Goal: Task Accomplishment & Management: Manage account settings

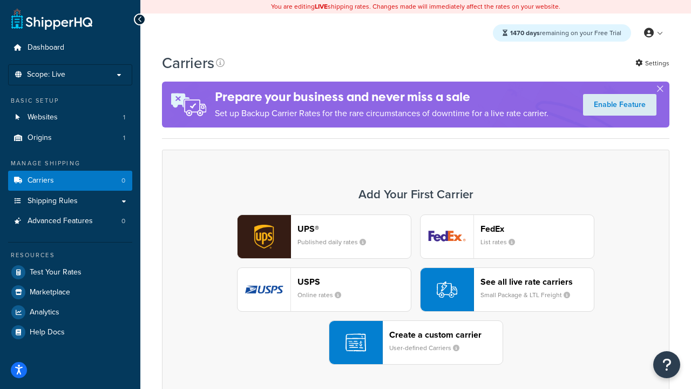
click at [416, 289] on div "UPS® Published daily rates FedEx List rates USPS Online rates See all live rate…" at bounding box center [415, 289] width 485 height 150
click at [537, 228] on header "FedEx" at bounding box center [536, 228] width 113 height 10
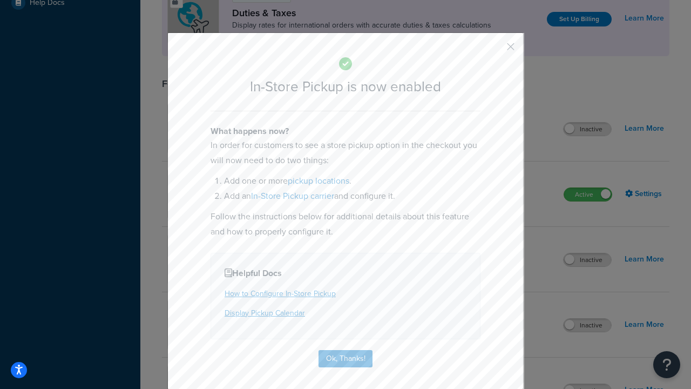
click at [494, 50] on button "button" at bounding box center [494, 50] width 3 height 3
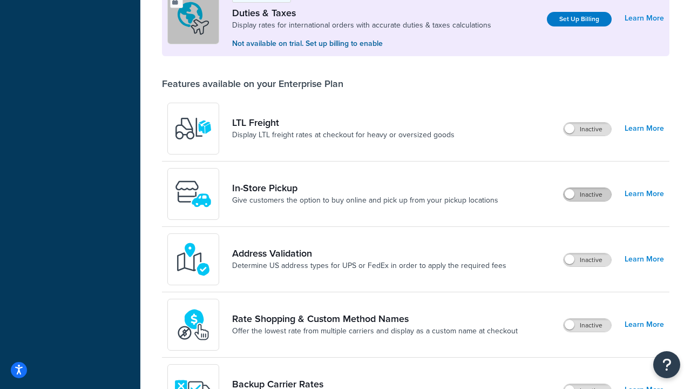
scroll to position [329, 0]
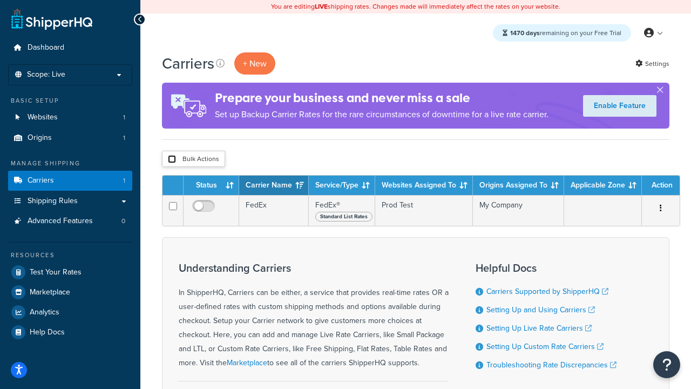
click at [172, 159] on input "checkbox" at bounding box center [172, 159] width 8 height 8
checkbox input "true"
click at [0, 0] on button "Delete" at bounding box center [0, 0] width 0 height 0
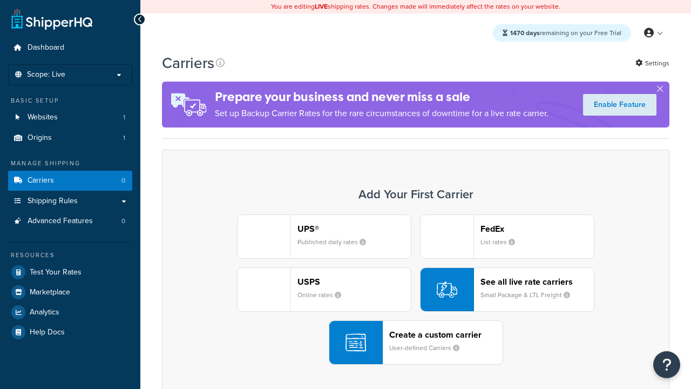
click at [416, 289] on div "UPS® Published daily rates FedEx List rates USPS Online rates See all live rate…" at bounding box center [415, 289] width 485 height 150
click at [537, 228] on header "FedEx" at bounding box center [536, 228] width 113 height 10
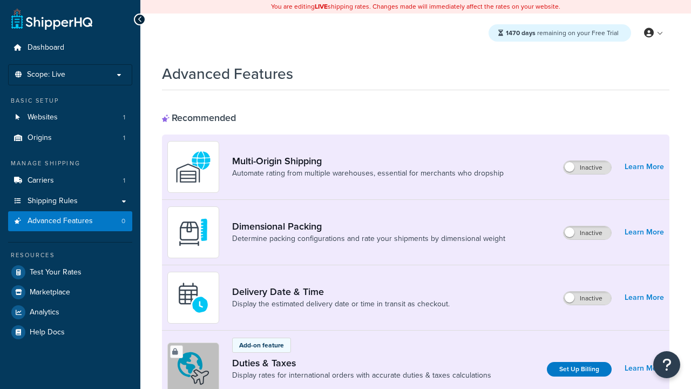
scroll to position [350, 0]
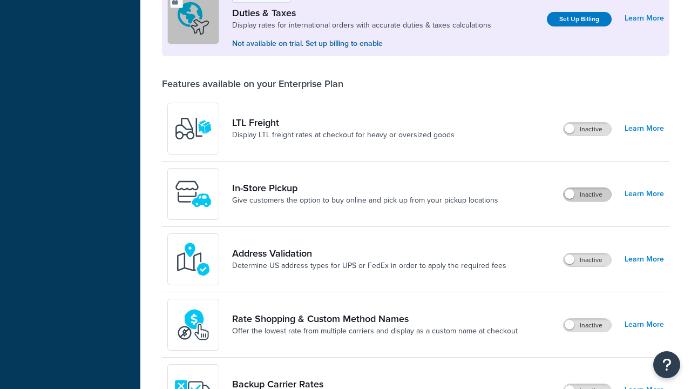
click at [587, 194] on label "Inactive" at bounding box center [588, 194] width 48 height 13
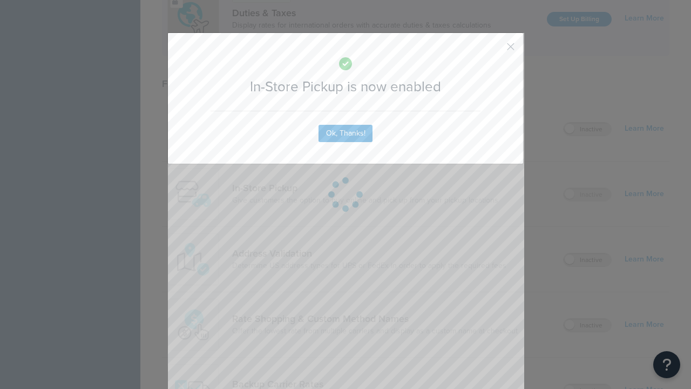
scroll to position [0, 0]
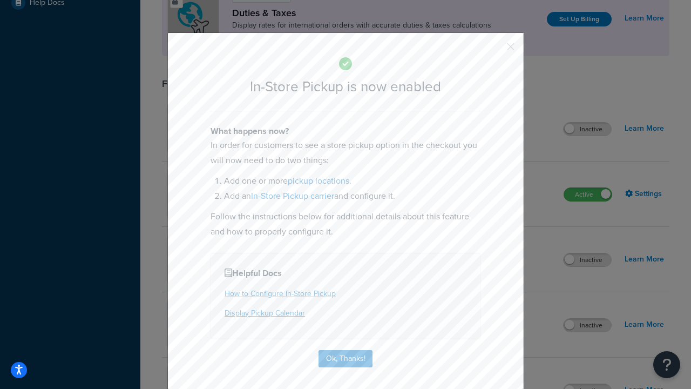
click at [494, 50] on button "button" at bounding box center [494, 50] width 3 height 3
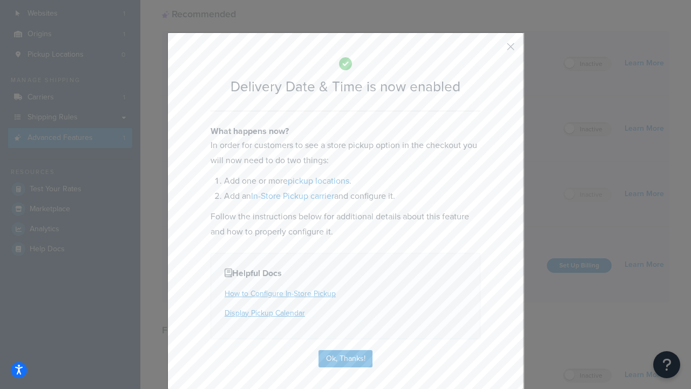
click at [494, 50] on button "button" at bounding box center [494, 50] width 3 height 3
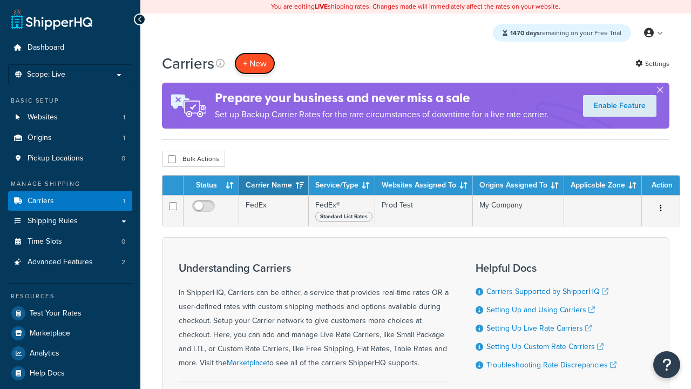
click at [255, 63] on button "+ New" at bounding box center [254, 63] width 41 height 22
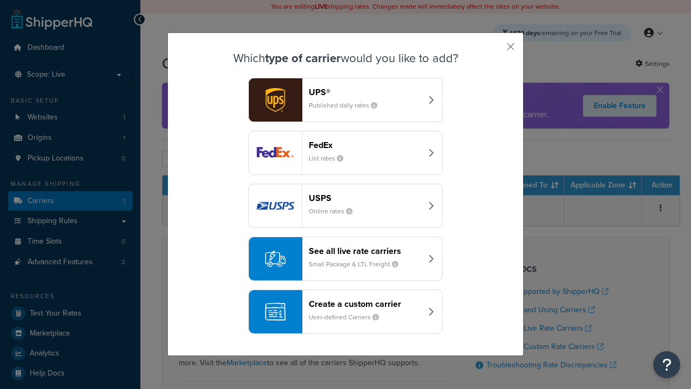
click at [345, 311] on div "Create a custom carrier User-defined Carriers" at bounding box center [365, 312] width 113 height 26
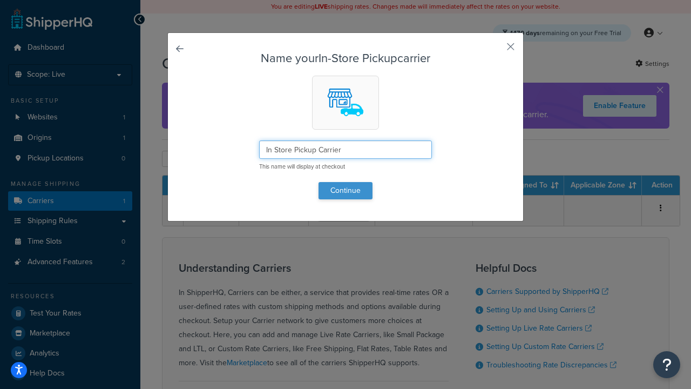
type input "In Store Pickup Carrier"
click at [345, 190] on button "Continue" at bounding box center [345, 190] width 54 height 17
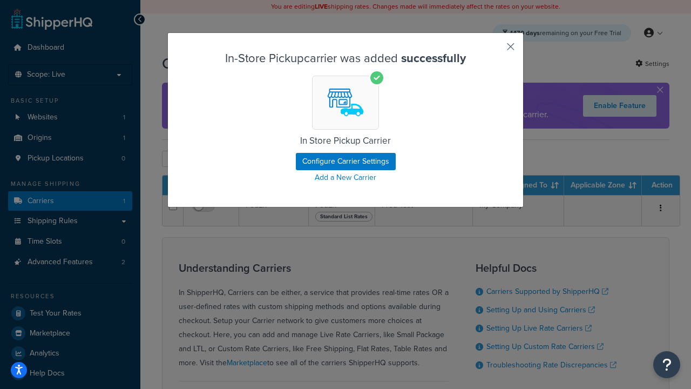
click at [494, 50] on button "button" at bounding box center [494, 50] width 3 height 3
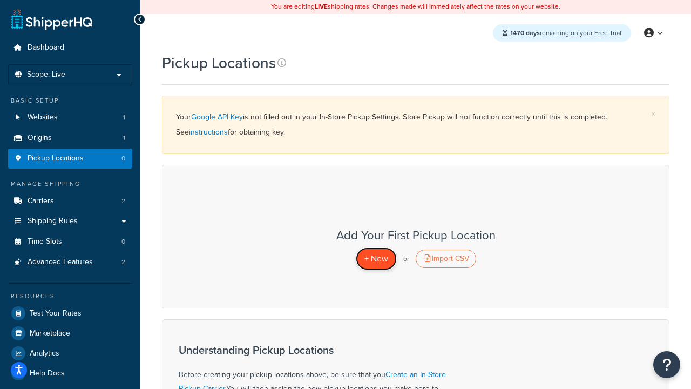
click at [376, 258] on span "+ New" at bounding box center [376, 258] width 24 height 12
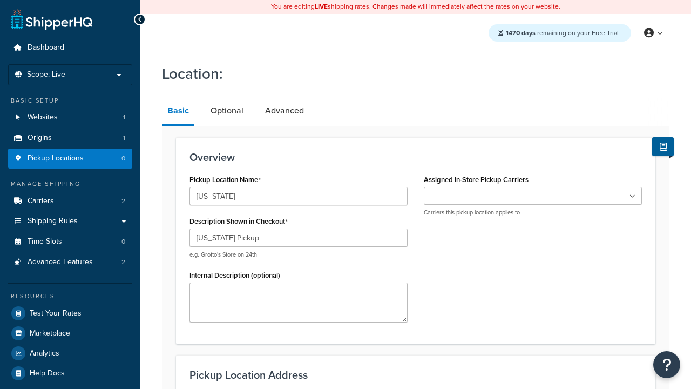
type input "California Pickup"
click at [533, 196] on ul at bounding box center [533, 196] width 218 height 18
type input "3385 Michelson Drive"
type input "Suite B"
type input "Irvine"
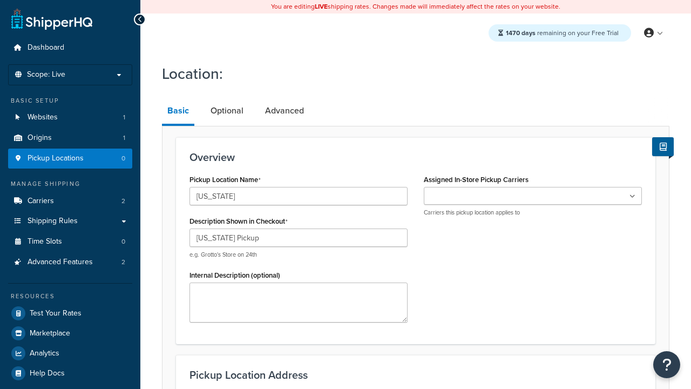
select select "5"
type input "Irvine"
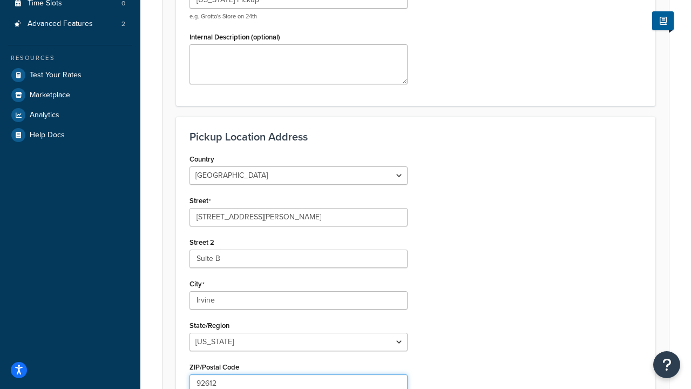
type input "92612"
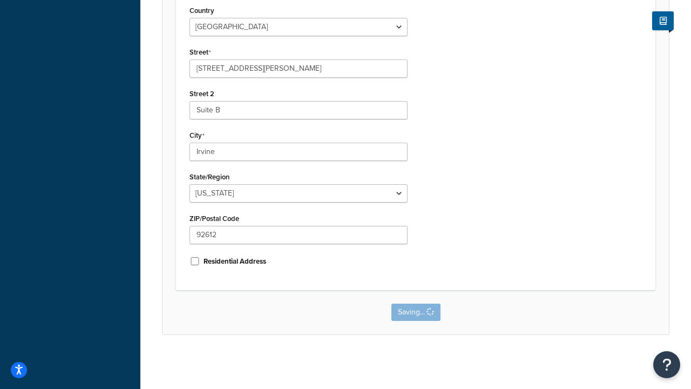
scroll to position [0, 0]
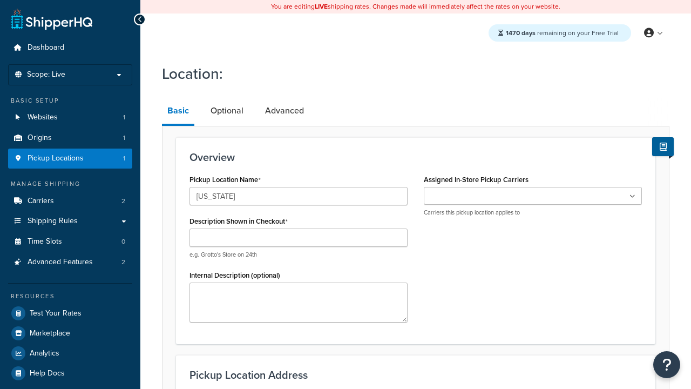
type input "[US_STATE]"
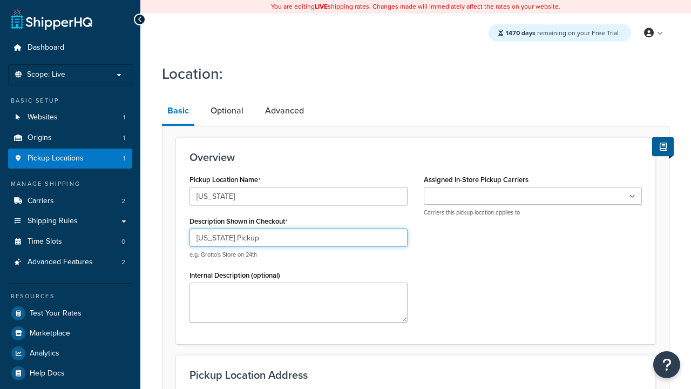
type input "Texas Pickup"
click at [533, 196] on ul at bounding box center [533, 196] width 218 height 18
type input "2207 Four Waters Loop"
type input "Suite A"
type input "Georgetown"
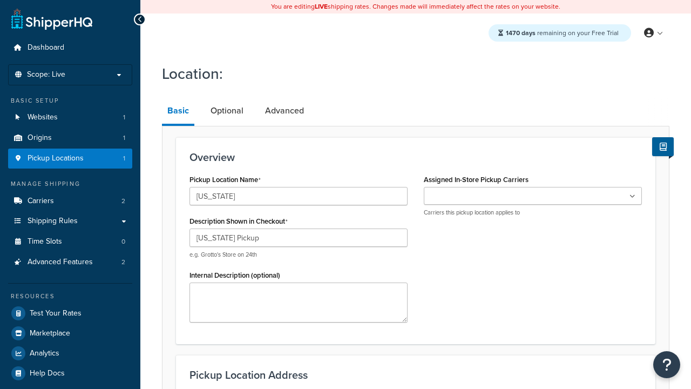
select select "43"
type input "Georgetown"
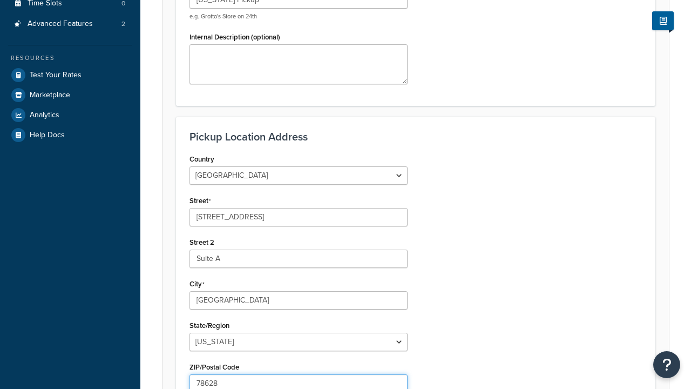
type input "78628"
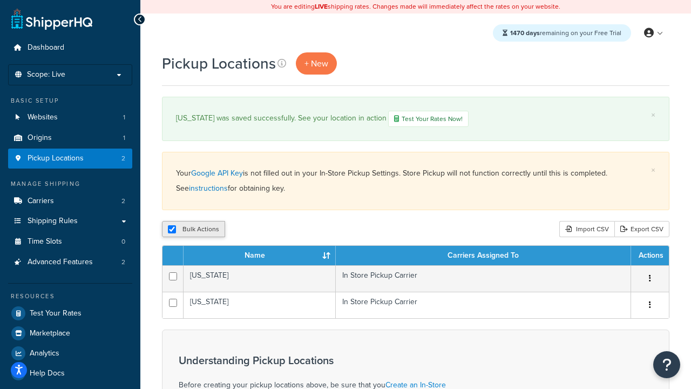
click at [172, 230] on input "checkbox" at bounding box center [172, 229] width 8 height 8
checkbox input "false"
click at [172, 230] on input "checkbox" at bounding box center [172, 229] width 8 height 8
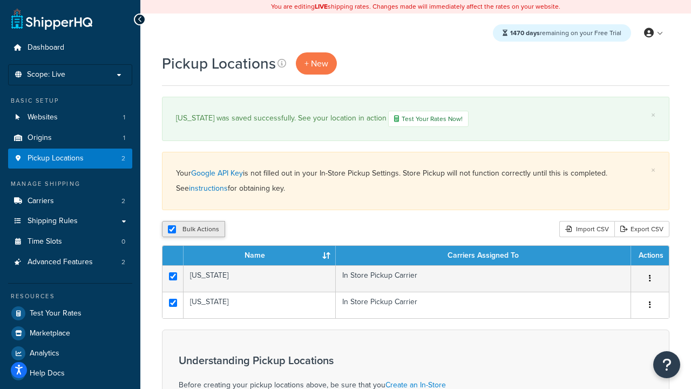
checkbox input "true"
click at [248, 230] on button "Duplicate" at bounding box center [247, 229] width 45 height 16
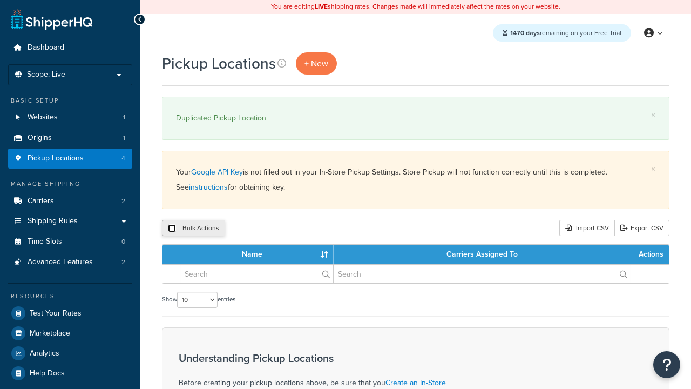
click at [172, 228] on input "checkbox" at bounding box center [172, 228] width 8 height 8
checkbox input "true"
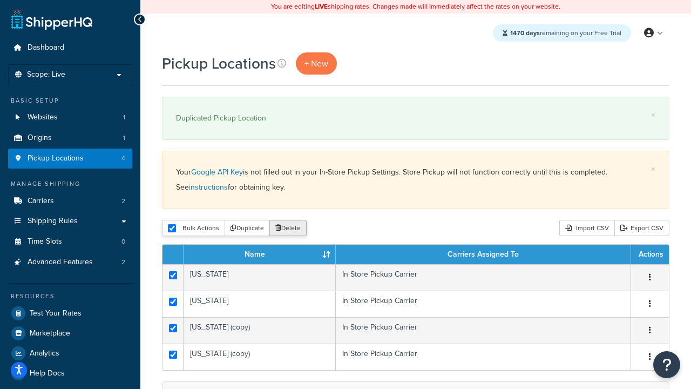
click at [290, 228] on button "Delete" at bounding box center [287, 228] width 37 height 16
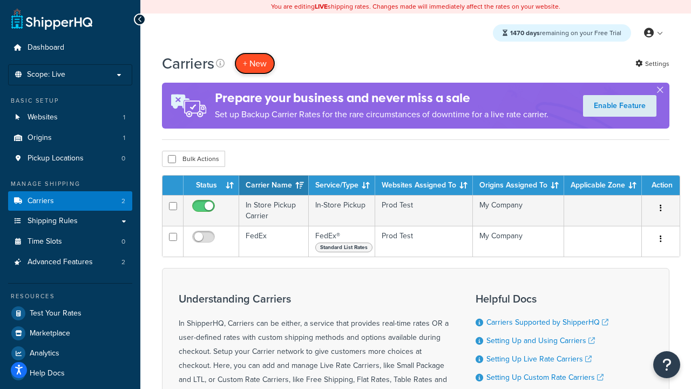
click at [255, 63] on button "+ New" at bounding box center [254, 63] width 41 height 22
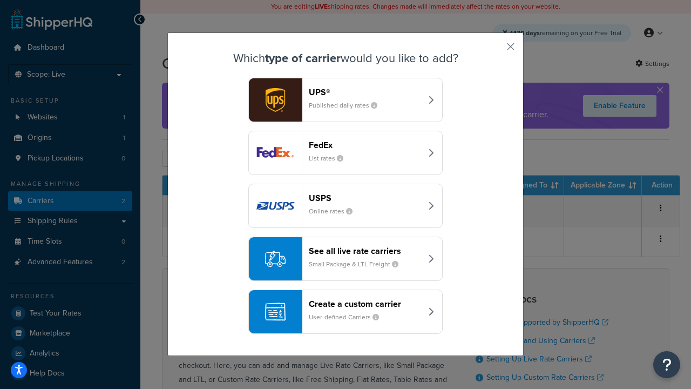
click at [345, 311] on div "Create a custom carrier User-defined Carriers" at bounding box center [365, 312] width 113 height 26
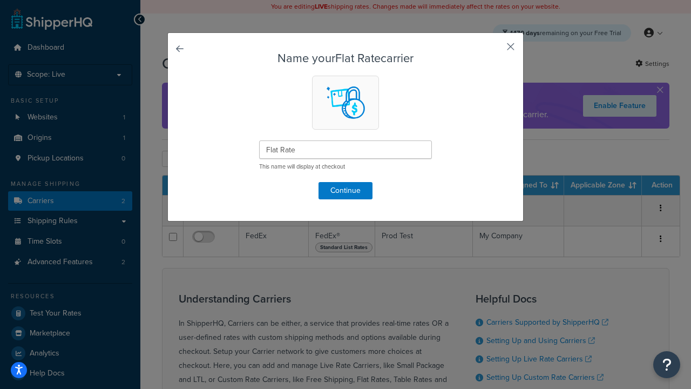
click at [494, 50] on button "button" at bounding box center [494, 50] width 3 height 3
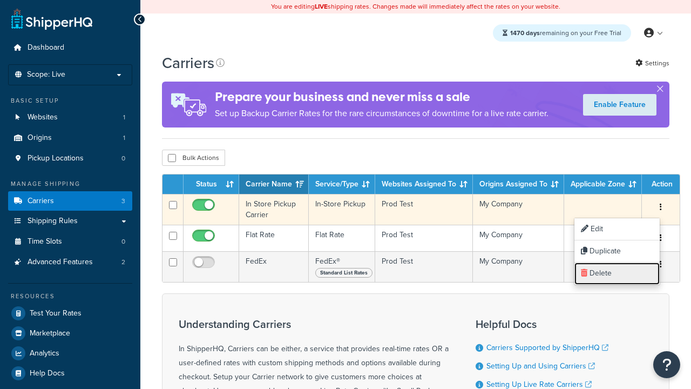
click at [617, 273] on link "Delete" at bounding box center [616, 273] width 85 height 22
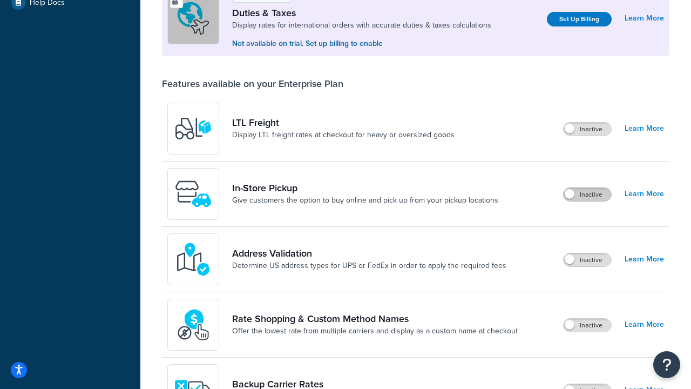
scroll to position [329, 0]
